Goal: Task Accomplishment & Management: Complete application form

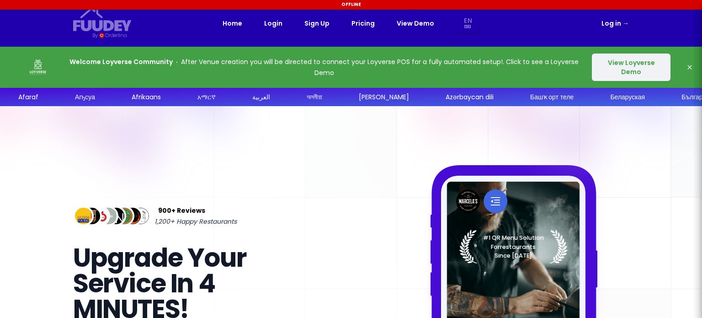
select select "en"
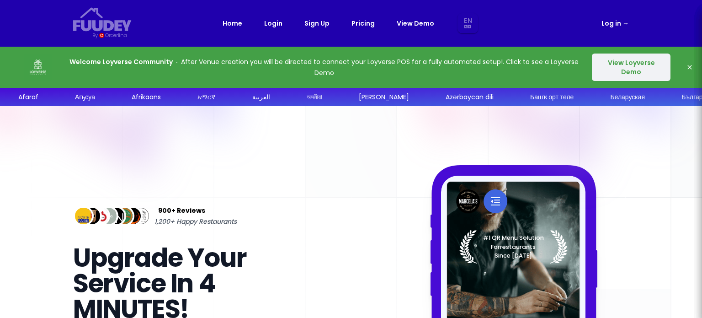
click at [691, 67] on icon "button" at bounding box center [689, 67] width 7 height 7
select select "en"
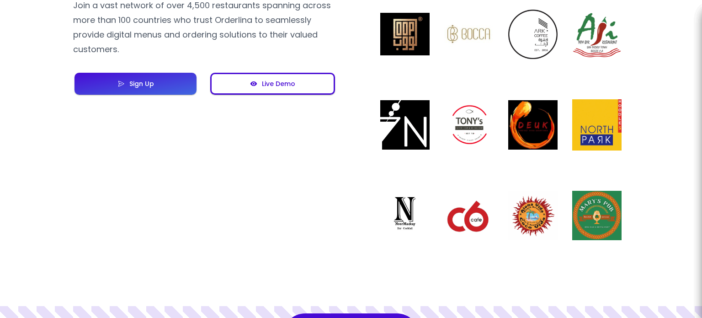
scroll to position [823, 0]
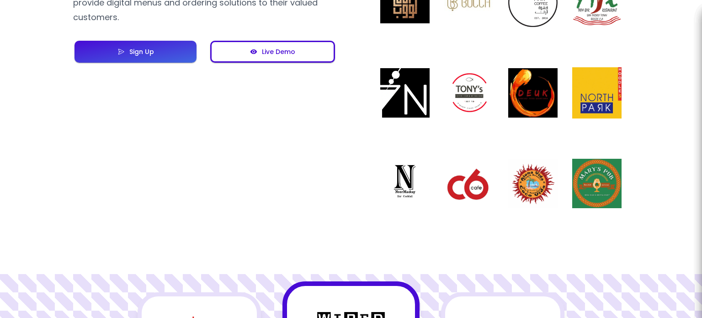
select select "en"
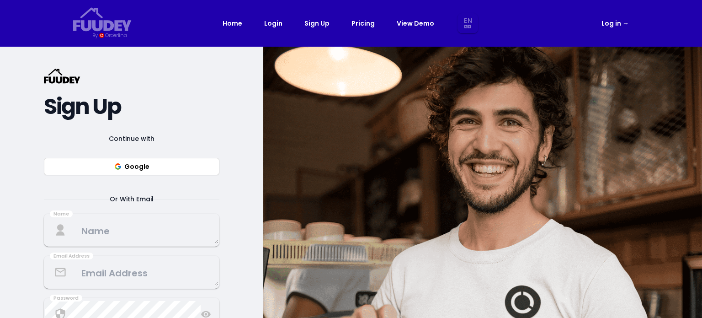
select select "en"
